Goal: Task Accomplishment & Management: Complete application form

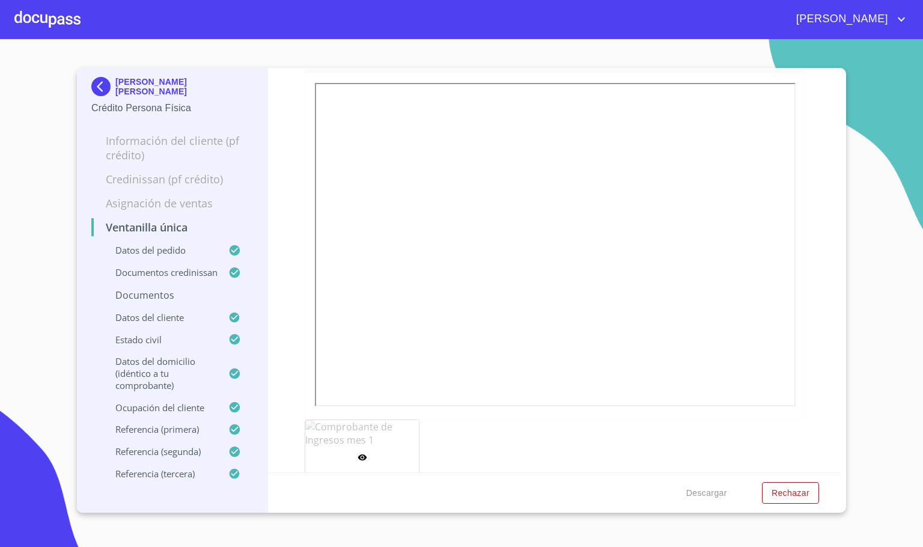
scroll to position [1400, 0]
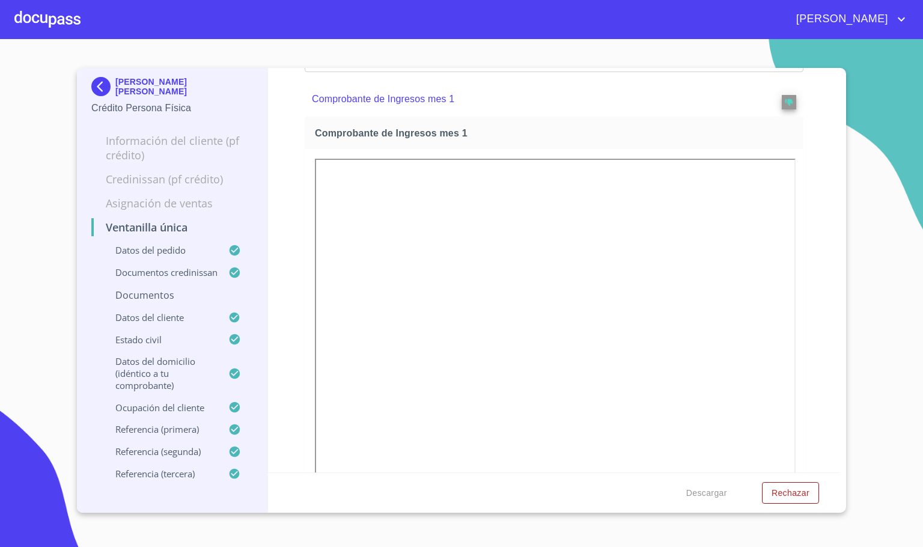
click at [58, 22] on div at bounding box center [47, 19] width 66 height 38
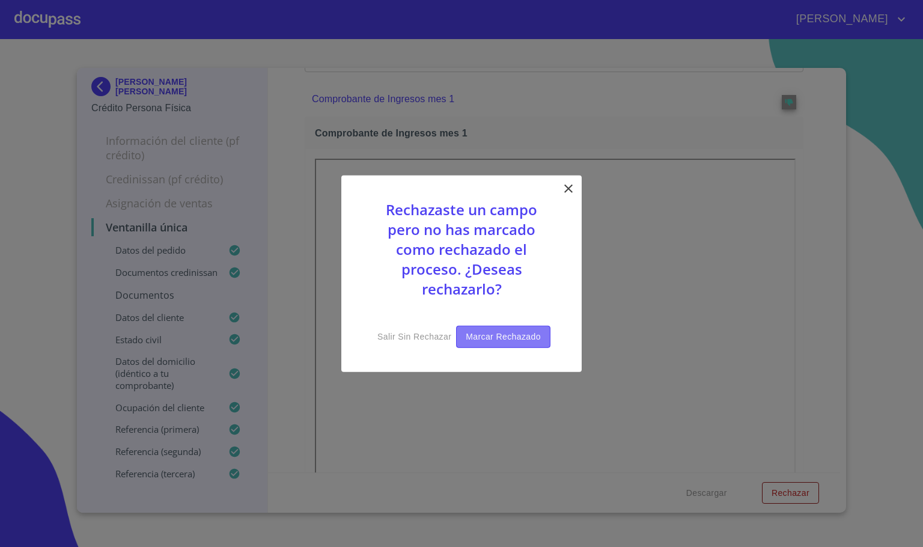
click at [531, 341] on span "Marcar rechazado" at bounding box center [503, 336] width 75 height 15
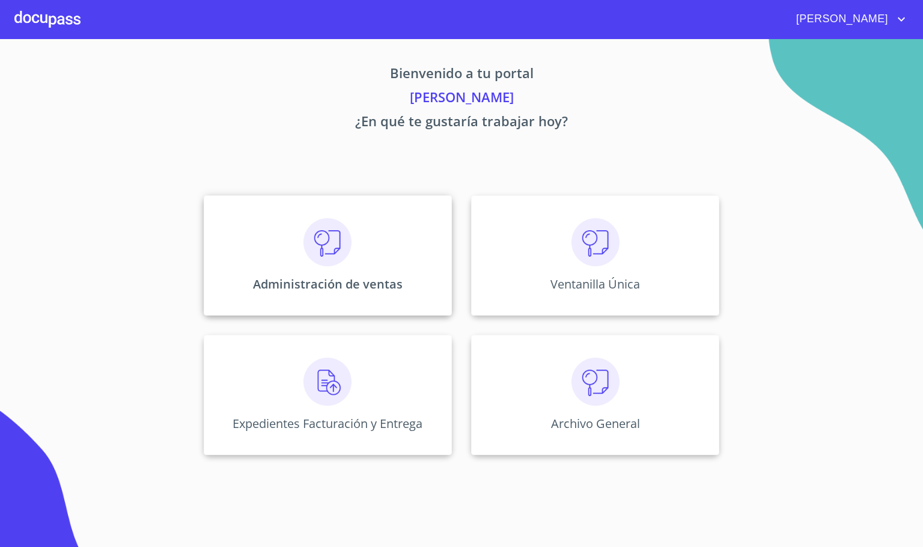
click at [382, 270] on div "Administración de ventas" at bounding box center [328, 255] width 248 height 120
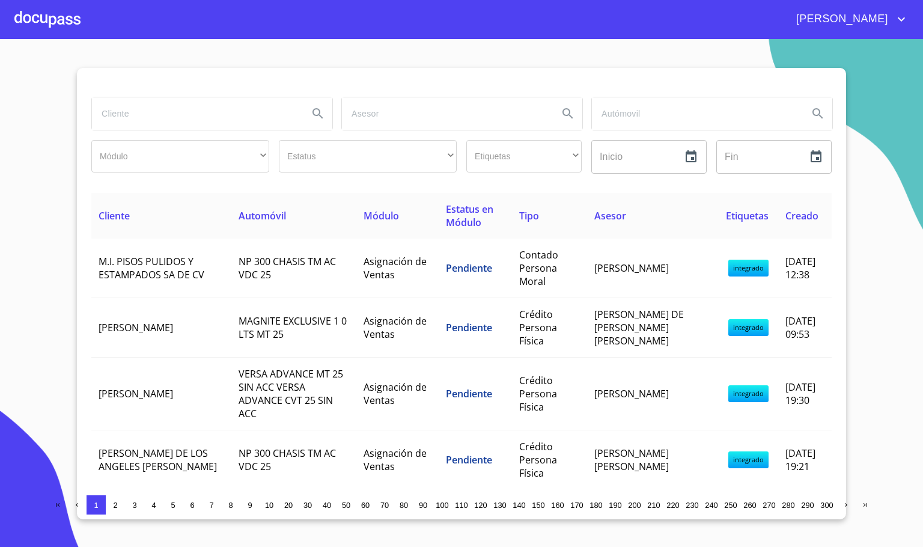
click at [161, 120] on input "search" at bounding box center [195, 113] width 207 height 32
type input "[PERSON_NAME]"
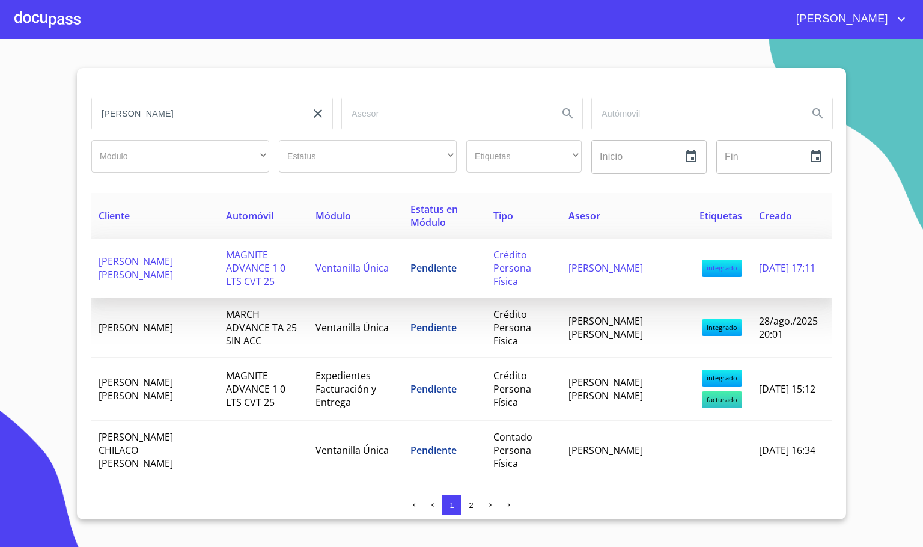
click at [174, 270] on td "[PERSON_NAME] [PERSON_NAME]" at bounding box center [154, 268] width 127 height 59
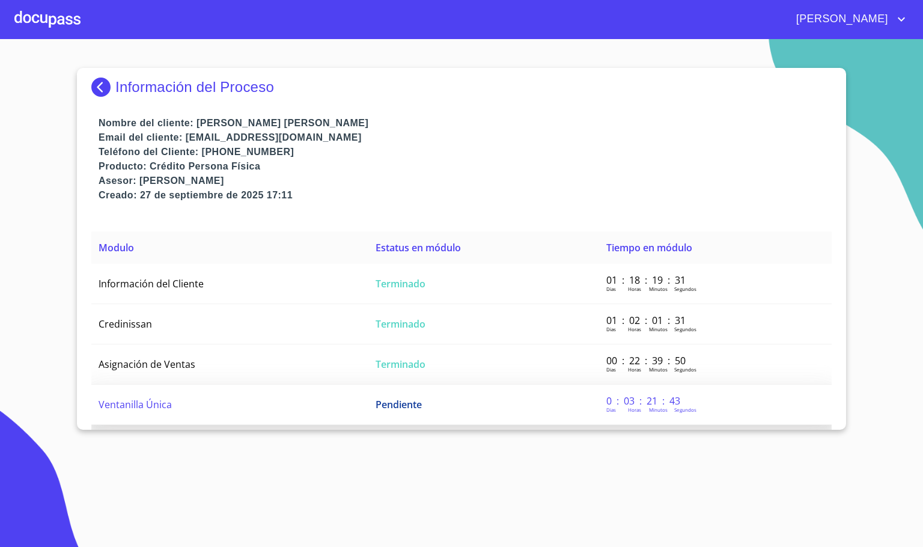
click at [183, 397] on td "Ventanilla Única" at bounding box center [229, 405] width 277 height 40
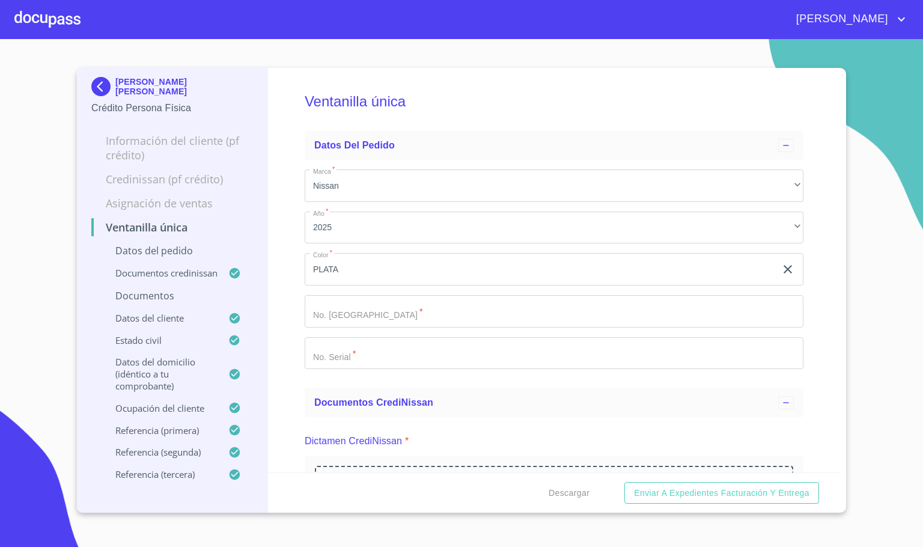
click at [285, 178] on div "Ventanilla única Datos del pedido Marca   * Nissan ​ Año   * 2025 ​ Color   * P…" at bounding box center [554, 270] width 573 height 404
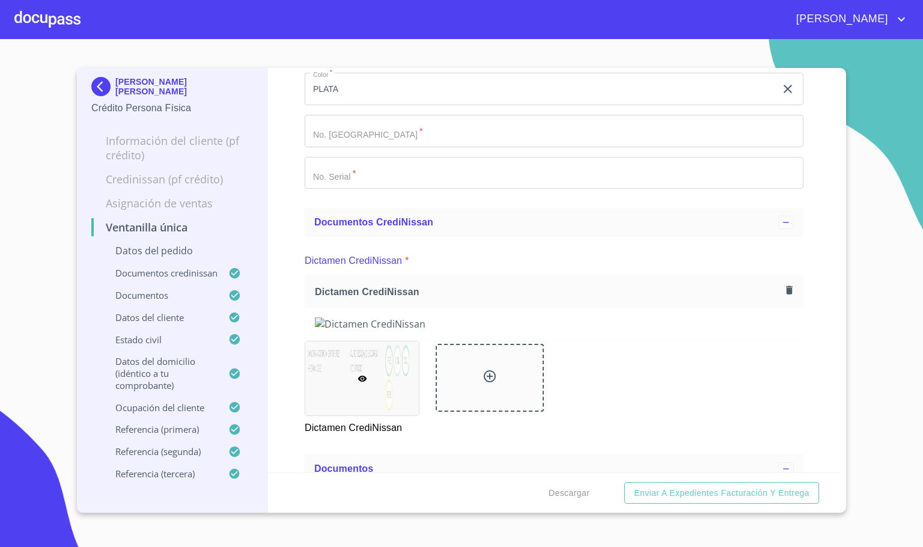
click at [336, 136] on input "Marca   *" at bounding box center [554, 131] width 499 height 32
type input "11918"
click at [282, 220] on div "Ventanilla única Datos del pedido Marca   * Nissan ​ Año   * 2025 ​ Color   * P…" at bounding box center [554, 270] width 573 height 404
click at [287, 307] on div "Ventanilla única Datos del pedido Marca   * Nissan ​ Año   * 2025 ​ Color   * P…" at bounding box center [554, 270] width 573 height 404
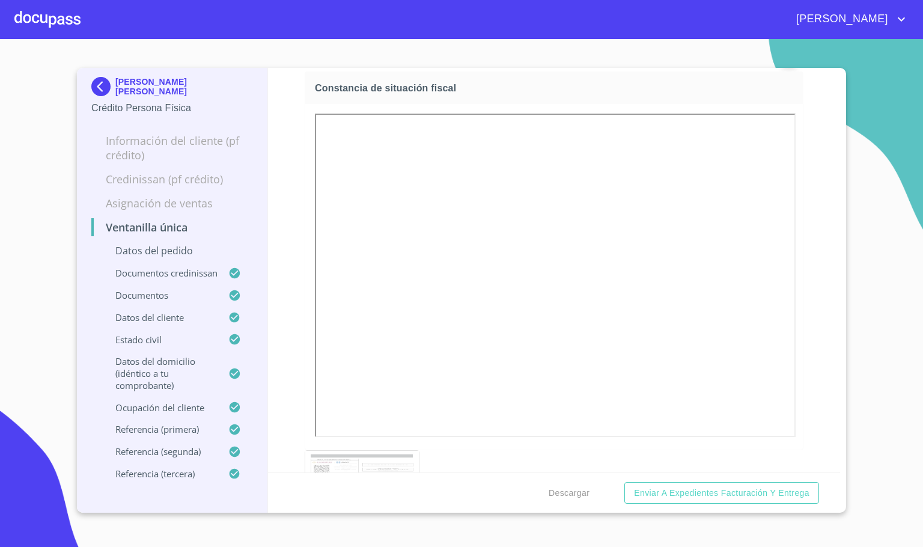
scroll to position [3876, 0]
click at [56, 20] on div at bounding box center [47, 19] width 66 height 38
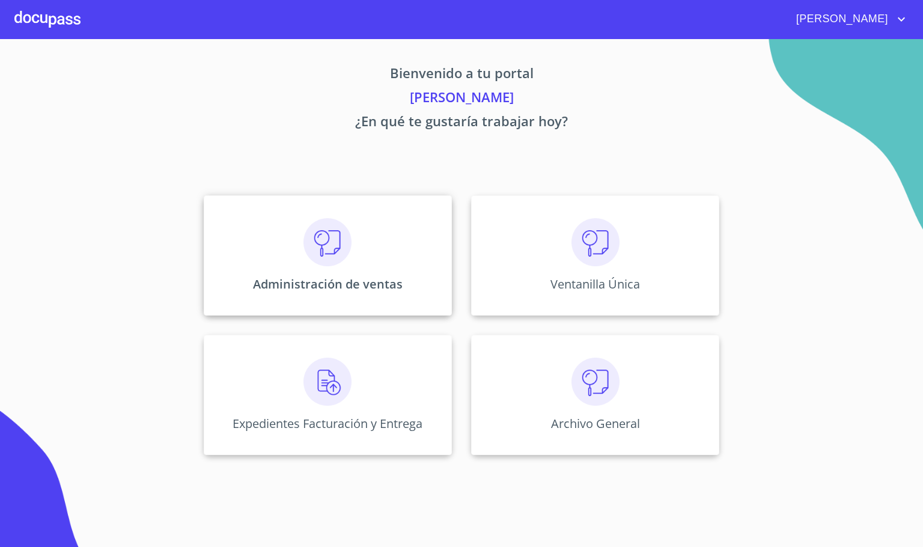
click at [350, 267] on div "Administración de ventas" at bounding box center [328, 255] width 248 height 120
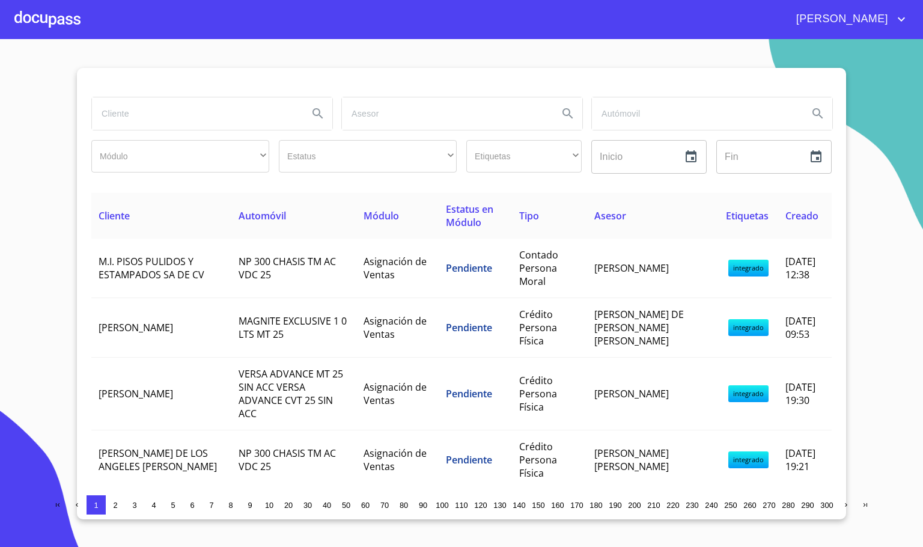
click at [197, 120] on input "search" at bounding box center [195, 113] width 207 height 32
type input "[PERSON_NAME]"
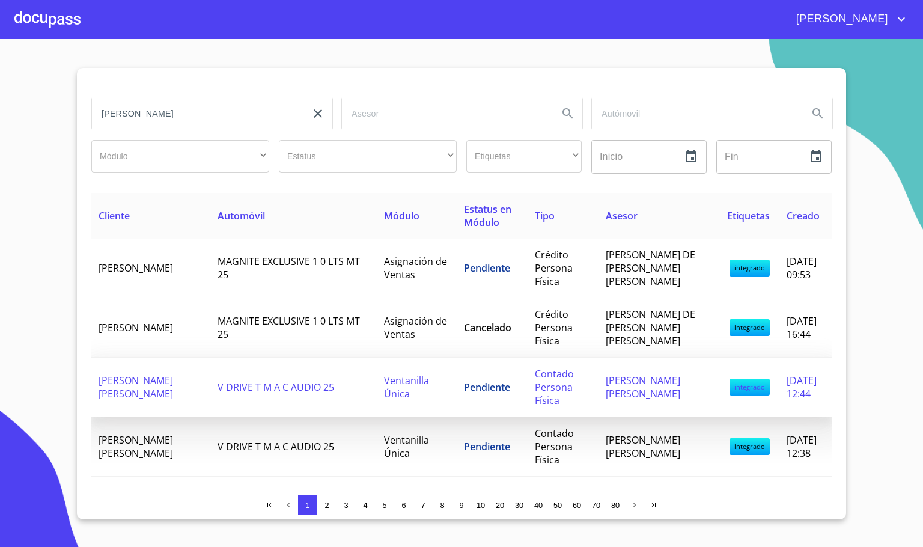
scroll to position [90, 0]
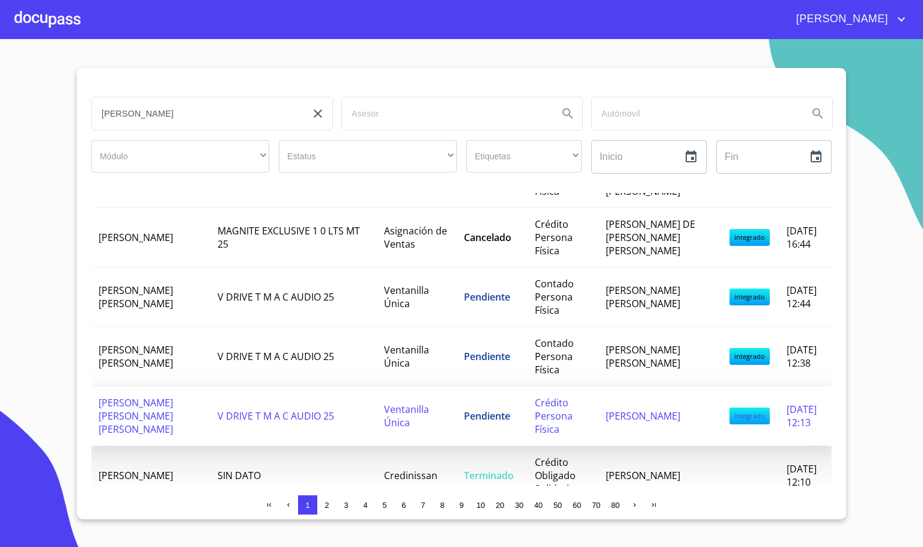
click at [174, 416] on td "[PERSON_NAME] [PERSON_NAME] [PERSON_NAME]" at bounding box center [150, 415] width 119 height 59
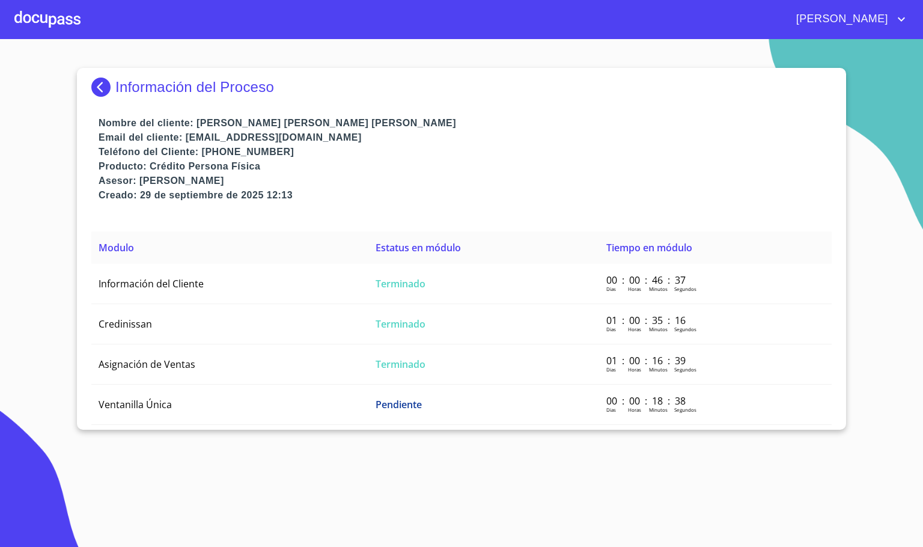
click at [174, 416] on td "Ventanilla Única" at bounding box center [229, 405] width 277 height 40
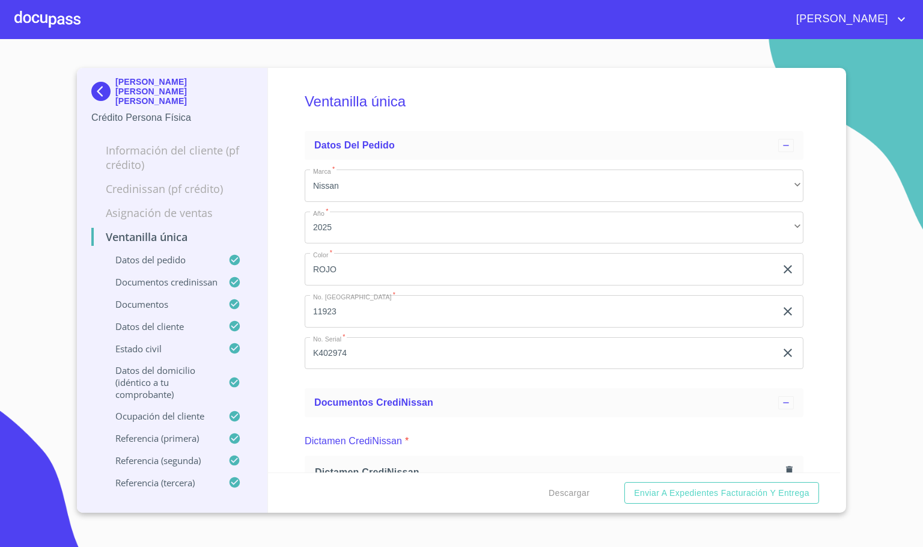
click at [281, 357] on div "Ventanilla única Datos del pedido Marca   * Nissan ​ Año   * 2025 ​ Color   * R…" at bounding box center [554, 270] width 573 height 404
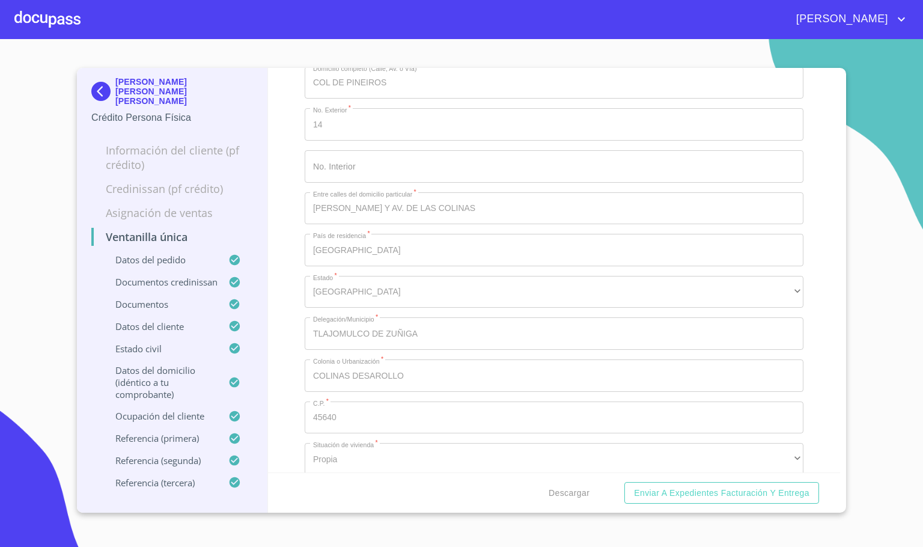
scroll to position [4868, 0]
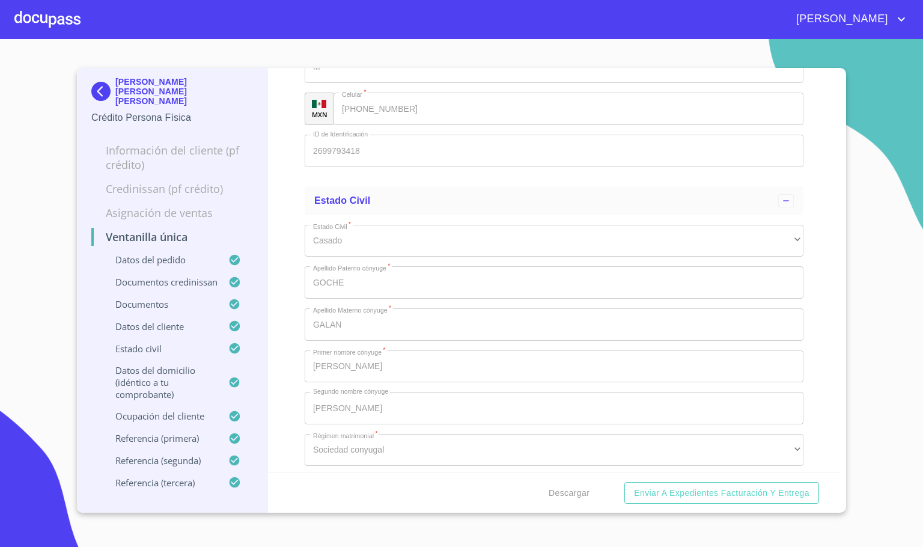
click at [288, 267] on div "Ventanilla única Datos del pedido Marca   * Nissan ​ Año   * 2025 ​ Color   * R…" at bounding box center [554, 270] width 573 height 404
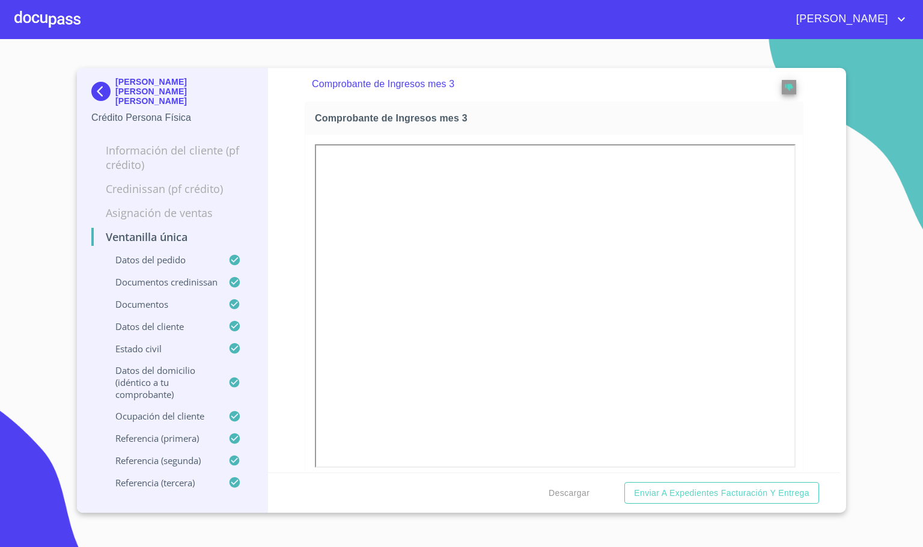
scroll to position [2795, 0]
